Goal: Transaction & Acquisition: Purchase product/service

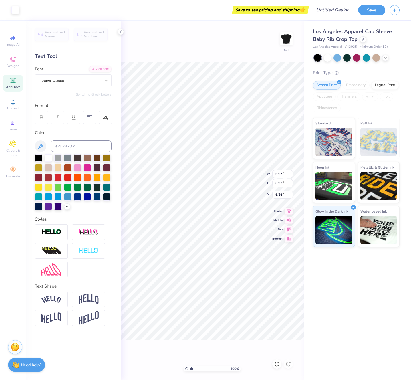
type input "6.97"
type input "0.97"
type input "6.26"
type input "2.42"
type input "2.64"
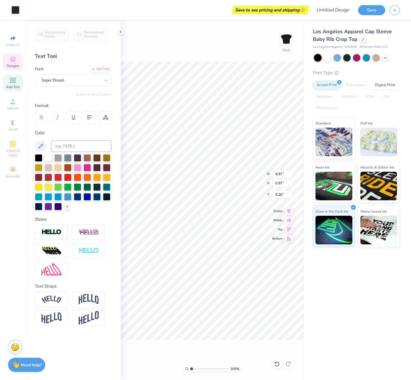
type input "6.11"
type input "0.48"
type input "0.80"
type input "7.24"
type input "0.51"
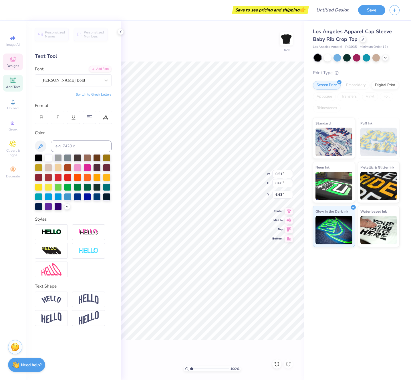
type input "7.24"
click at [279, 362] on icon at bounding box center [277, 364] width 6 height 6
click at [275, 365] on icon at bounding box center [277, 364] width 6 height 6
type input "0.51"
type input "0.80"
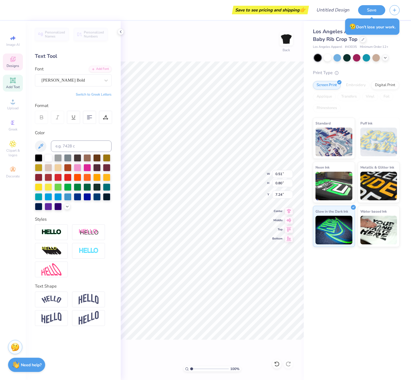
type input "7.24"
type input "6.97"
type input "0.97"
type input "6.26"
type textarea "1"
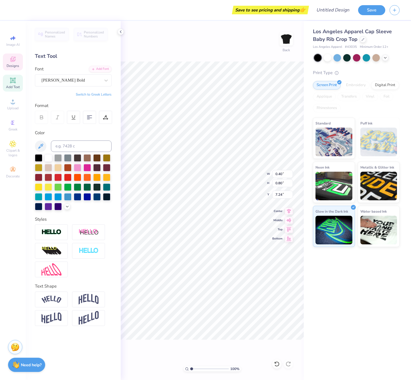
type input "0.48"
click at [334, 12] on input "Design Title" at bounding box center [340, 9] width 28 height 11
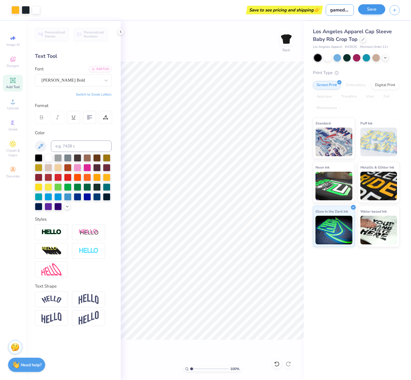
type input "gameday"
click at [368, 9] on button "Save" at bounding box center [371, 9] width 27 height 10
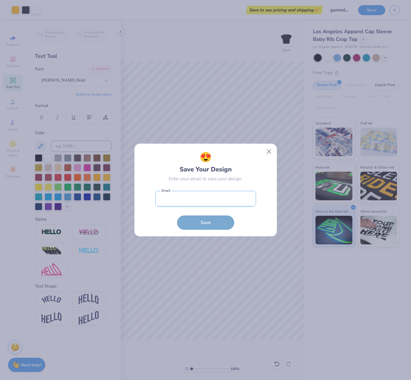
click at [179, 197] on input "email" at bounding box center [205, 199] width 101 height 16
type input "[EMAIL_ADDRESS][DOMAIN_NAME]"
click at [206, 223] on button "Save" at bounding box center [205, 221] width 57 height 14
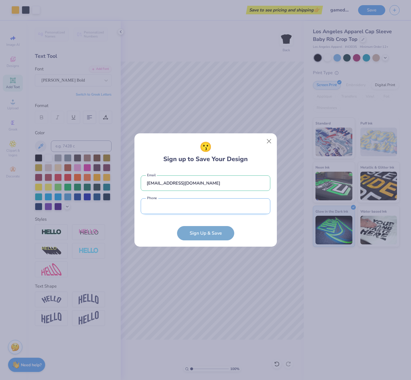
click at [196, 208] on input "tel" at bounding box center [206, 206] width 130 height 16
type input "[PHONE_NUMBER]"
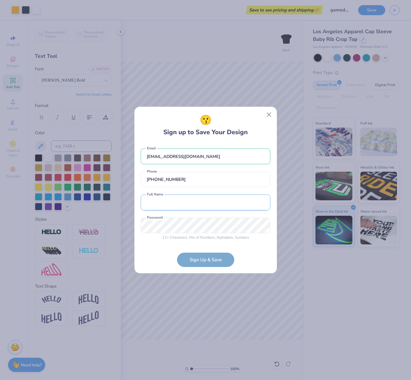
click at [168, 204] on input "text" at bounding box center [206, 203] width 130 height 16
type input "shake M"
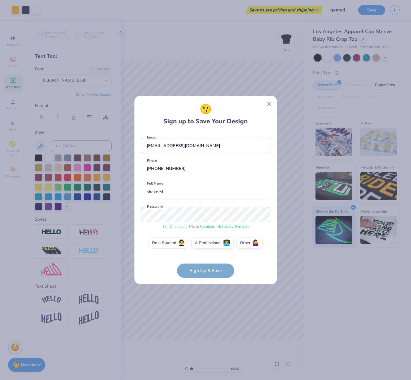
click at [168, 245] on label "I'm a Student 🧑‍🎓" at bounding box center [169, 242] width 40 height 11
click at [204, 245] on input "I'm a Student 🧑‍🎓" at bounding box center [206, 244] width 4 height 4
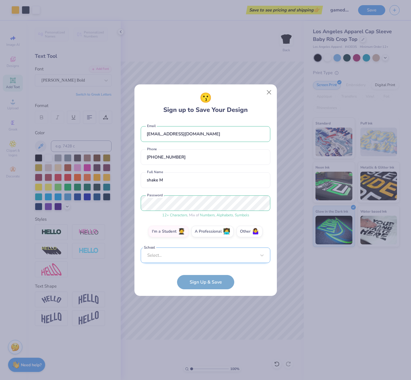
click at [167, 258] on div "Select..." at bounding box center [206, 256] width 130 height 16
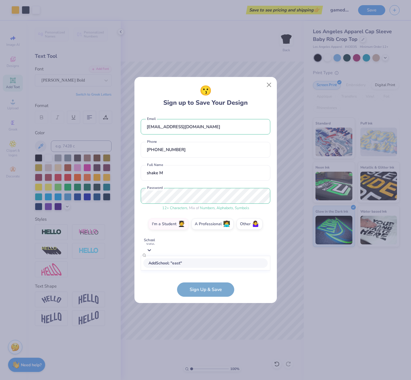
scroll to position [41, 0]
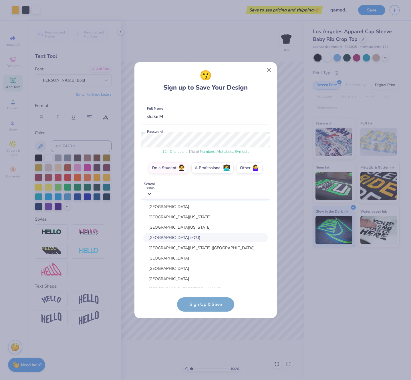
click at [157, 242] on div "[GEOGRAPHIC_DATA] (ECU)" at bounding box center [205, 237] width 125 height 9
type input "east"
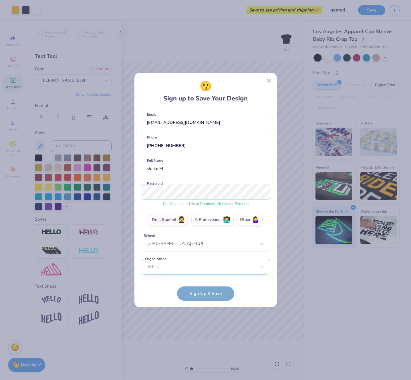
scroll to position [64, 0]
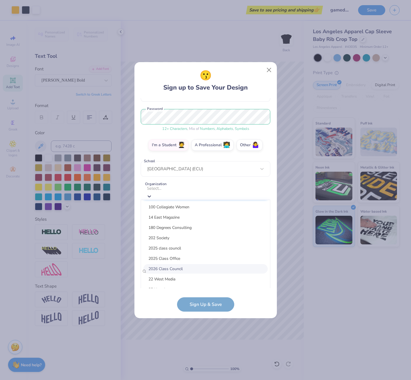
click at [166, 270] on div "option focused, 7 of 15. 15 results available. Use Up and Down to choose option…" at bounding box center [206, 271] width 130 height 175
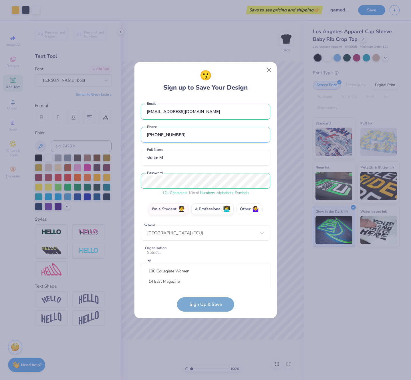
click at [245, 148] on div "[EMAIL_ADDRESS][DOMAIN_NAME] Email [PHONE_NUMBER] Phone shake M Full Name 12 + …" at bounding box center [206, 193] width 130 height 190
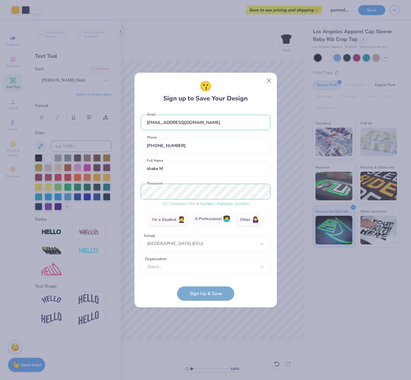
click at [205, 224] on label "A Professional 👩‍💻" at bounding box center [212, 218] width 42 height 11
click at [205, 223] on input "A Professional 👩‍💻" at bounding box center [206, 222] width 4 height 4
click at [244, 221] on label "Other 🤷‍♀️" at bounding box center [250, 218] width 26 height 11
click at [208, 221] on input "Other 🤷‍♀️" at bounding box center [206, 222] width 4 height 4
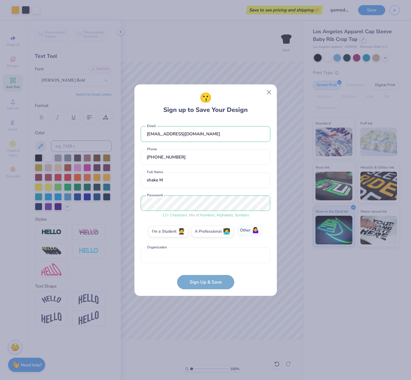
click at [246, 230] on label "Other 🤷‍♀️" at bounding box center [250, 230] width 26 height 11
click at [208, 231] on input "Other 🤷‍♀️" at bounding box center [206, 233] width 4 height 4
click at [239, 259] on input "text" at bounding box center [206, 256] width 130 height 16
type input "KTBIF"
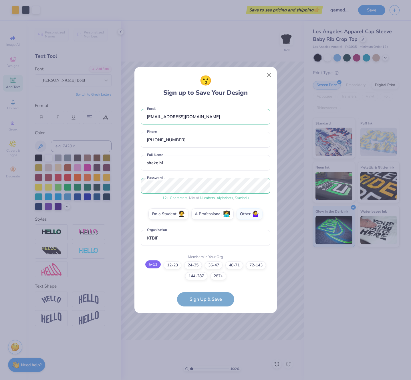
click at [148, 265] on label "6-11" at bounding box center [152, 264] width 15 height 8
click at [204, 269] on input "6-11" at bounding box center [206, 271] width 4 height 4
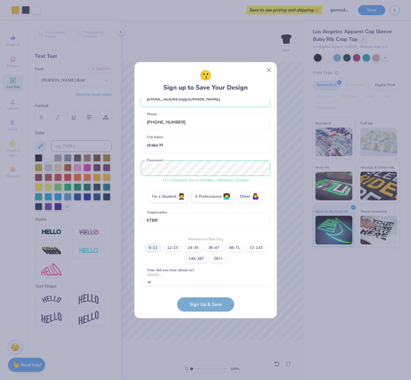
scroll to position [98, 0]
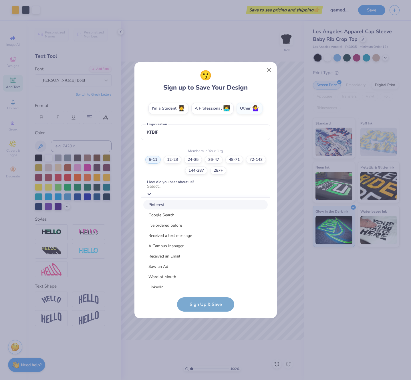
click at [164, 283] on div "option Pinterest focused, 1 of 15. 15 results available. Use Up and Down to cho…" at bounding box center [206, 269] width 130 height 175
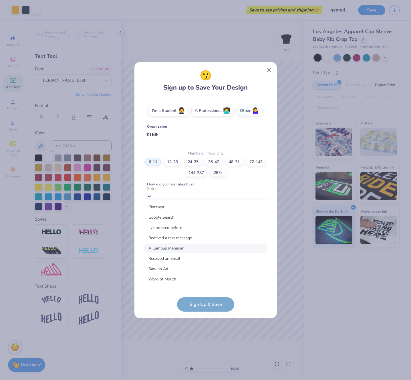
click at [169, 250] on div "A Campus Manager" at bounding box center [205, 248] width 125 height 9
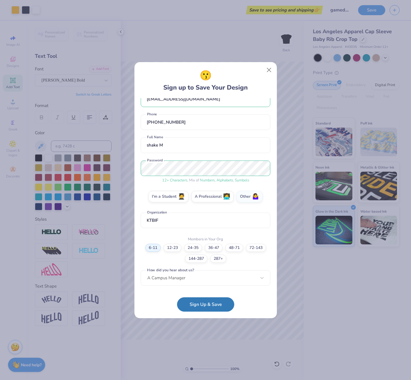
click at [204, 305] on button "Sign Up & Save" at bounding box center [205, 304] width 57 height 14
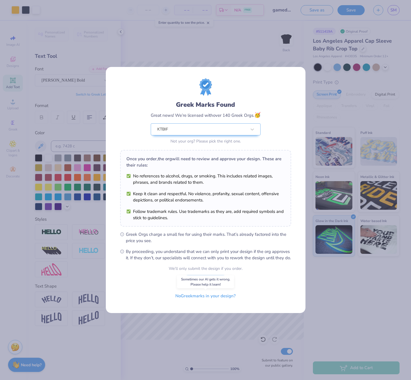
click at [225, 298] on button "No Greek marks in your design?" at bounding box center [206, 296] width 70 height 12
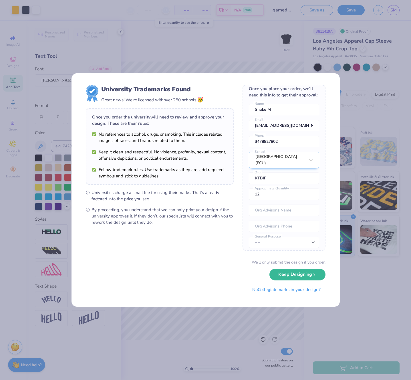
scroll to position [4, 0]
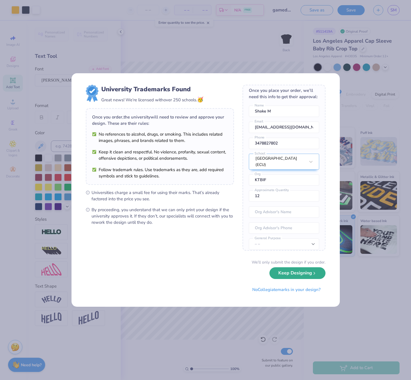
click at [292, 275] on button "Keep Designing" at bounding box center [298, 273] width 56 height 12
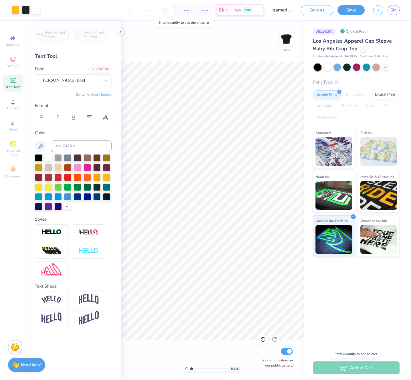
click at [369, 368] on div "Add to Cart" at bounding box center [356, 368] width 87 height 13
click at [360, 356] on div "Add to Cart" at bounding box center [357, 368] width 107 height 24
click at [386, 68] on icon at bounding box center [385, 66] width 5 height 5
